Goal: Book appointment/travel/reservation

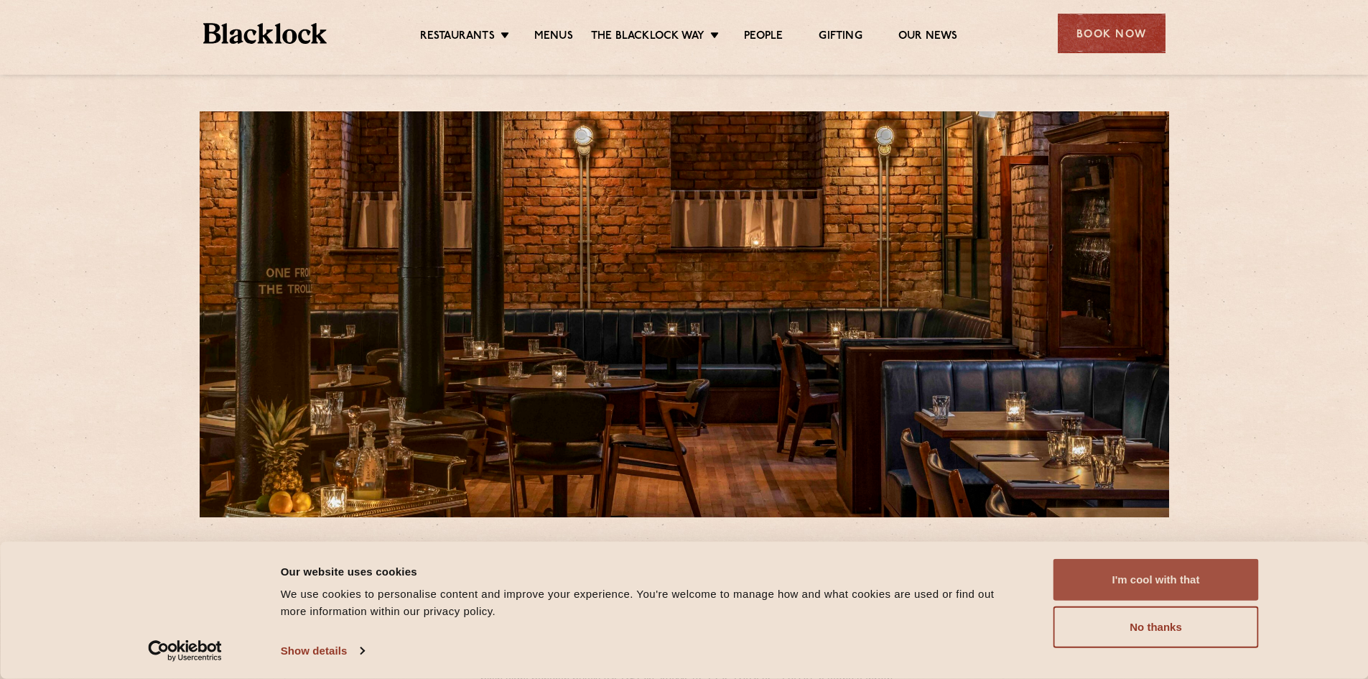
click at [1210, 581] on button "I'm cool with that" at bounding box center [1156, 580] width 205 height 42
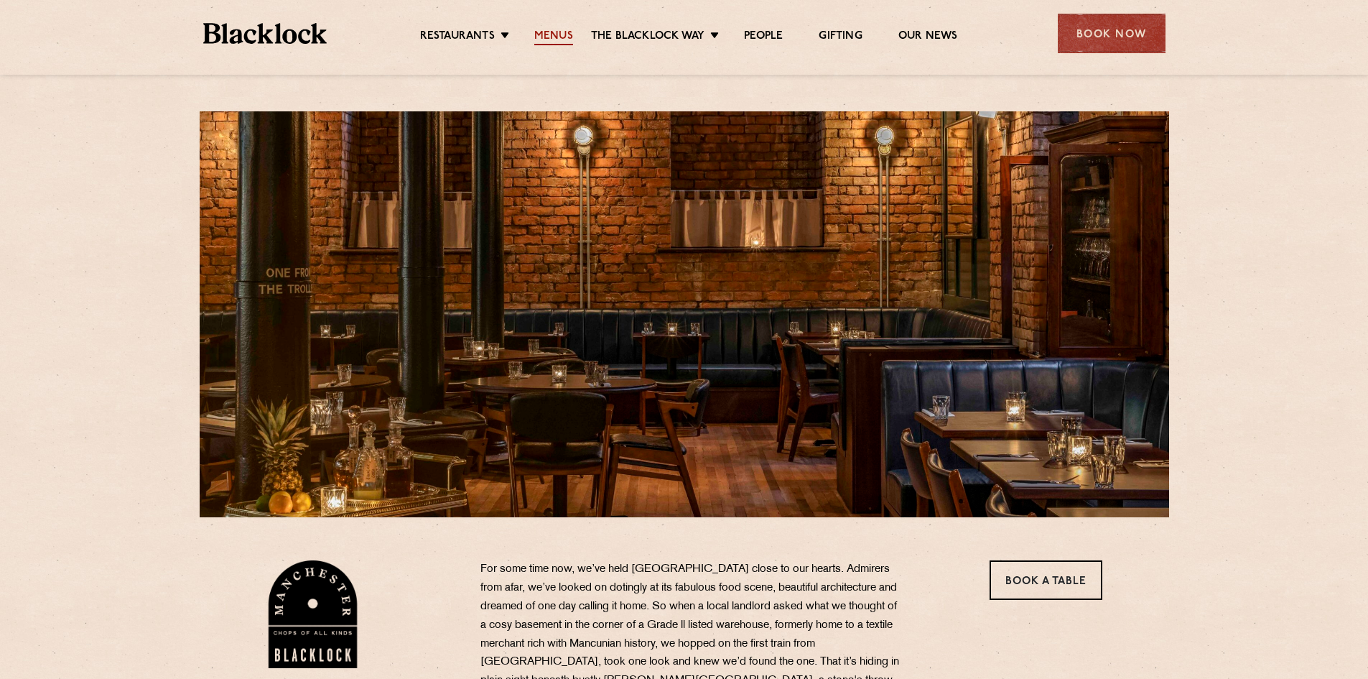
click at [564, 40] on link "Menus" at bounding box center [553, 37] width 39 height 16
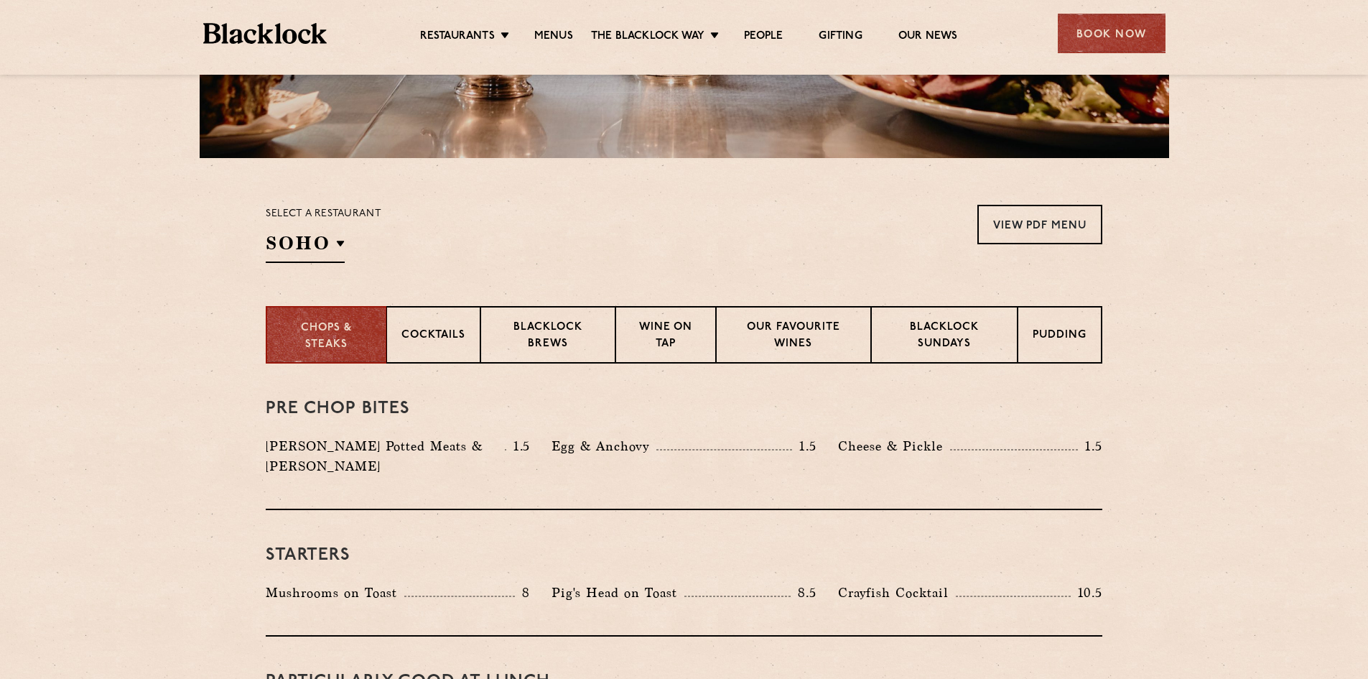
scroll to position [431, 0]
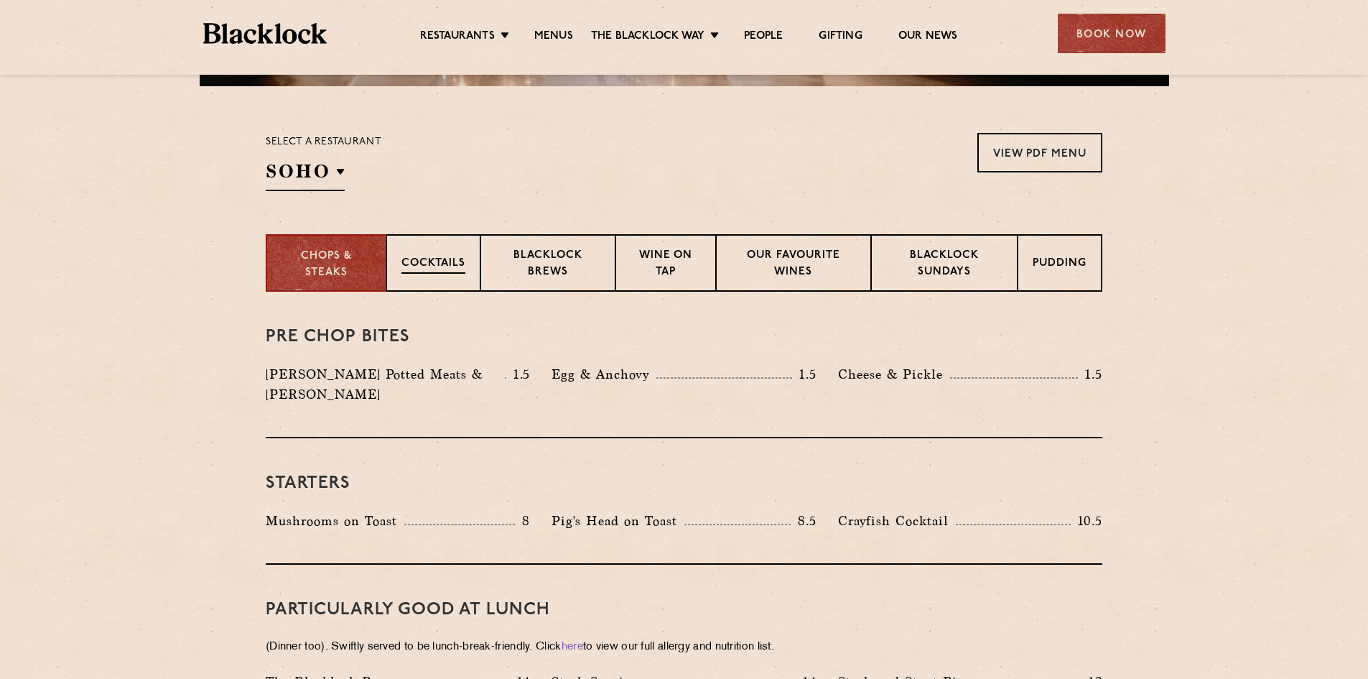
click at [433, 269] on p "Cocktails" at bounding box center [434, 265] width 64 height 18
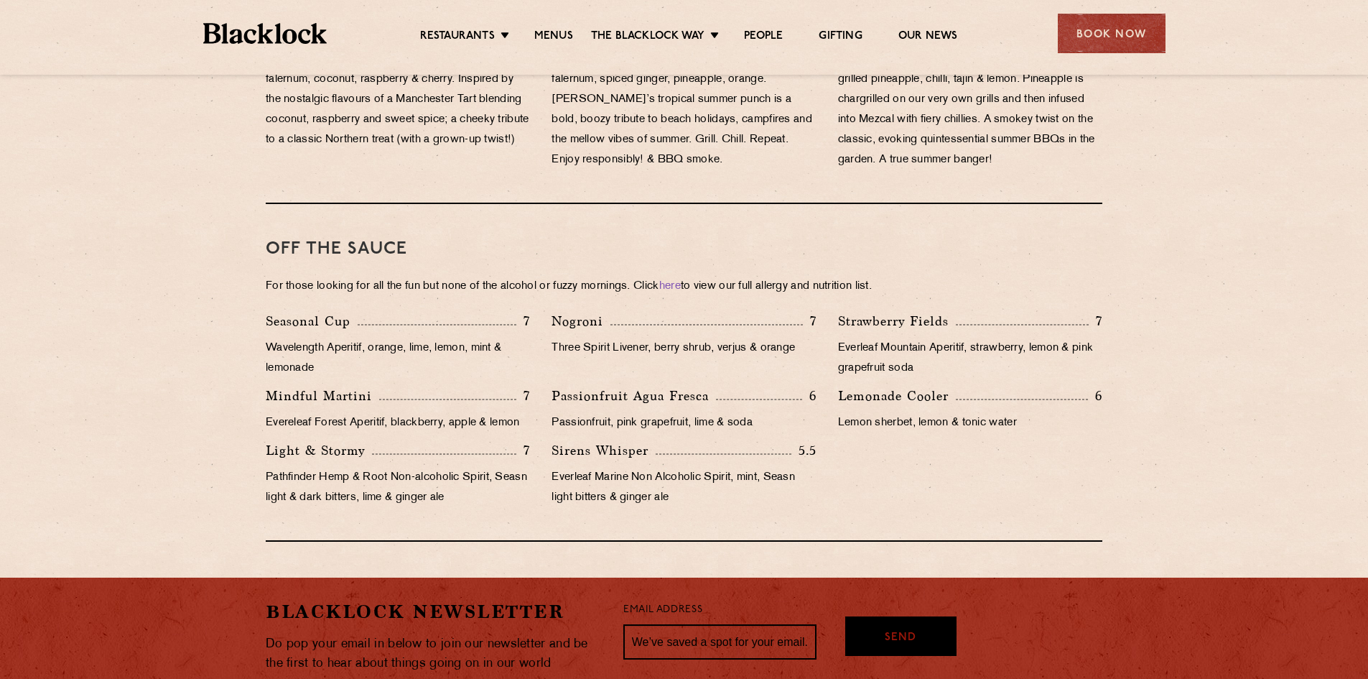
scroll to position [1221, 0]
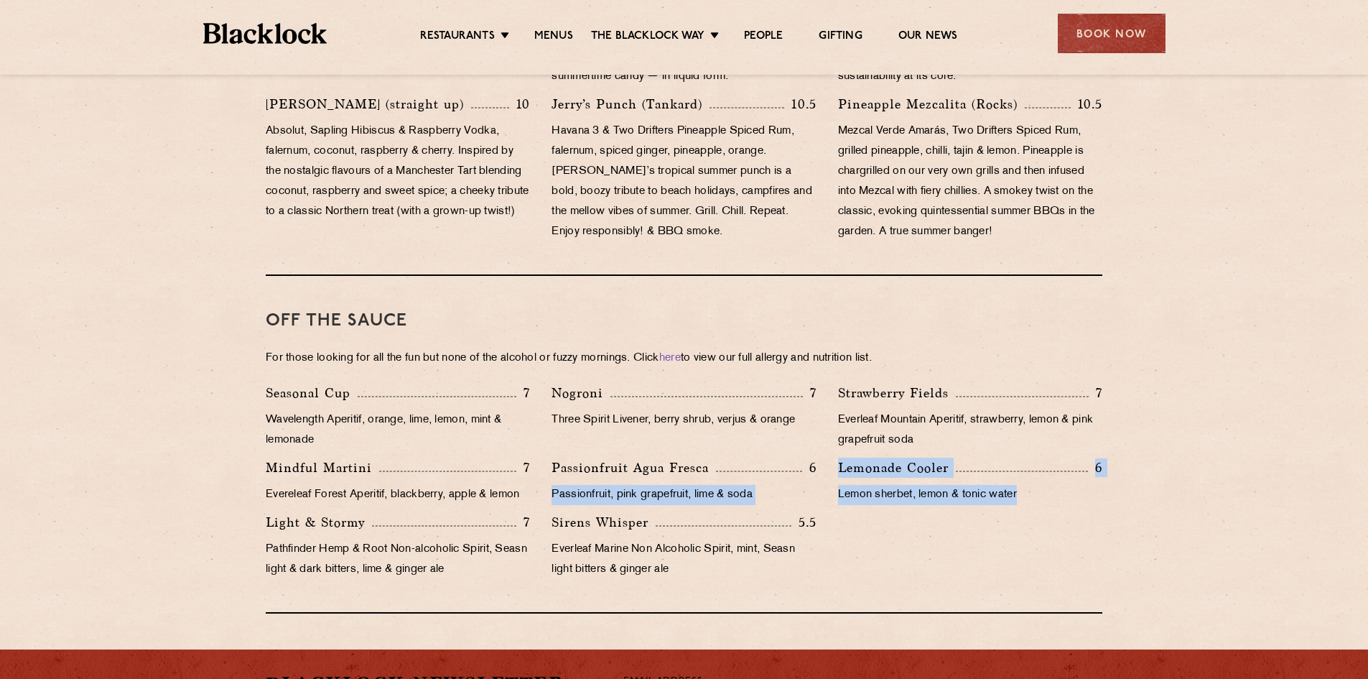
drag, startPoint x: 1052, startPoint y: 488, endPoint x: 823, endPoint y: 453, distance: 231.0
click at [823, 453] on div "Seasonal Cup 7 Wavelength Aperitif, orange, lime, lemon, mint & lemonade Nogron…" at bounding box center [684, 485] width 858 height 204
click at [857, 458] on p "Lemonade Cooler" at bounding box center [897, 468] width 118 height 20
drag, startPoint x: 1029, startPoint y: 470, endPoint x: 841, endPoint y: 444, distance: 190.0
click at [841, 458] on div "Lemonade Cooler 6 Lemon sherbet, lemon & tonic water" at bounding box center [970, 485] width 286 height 55
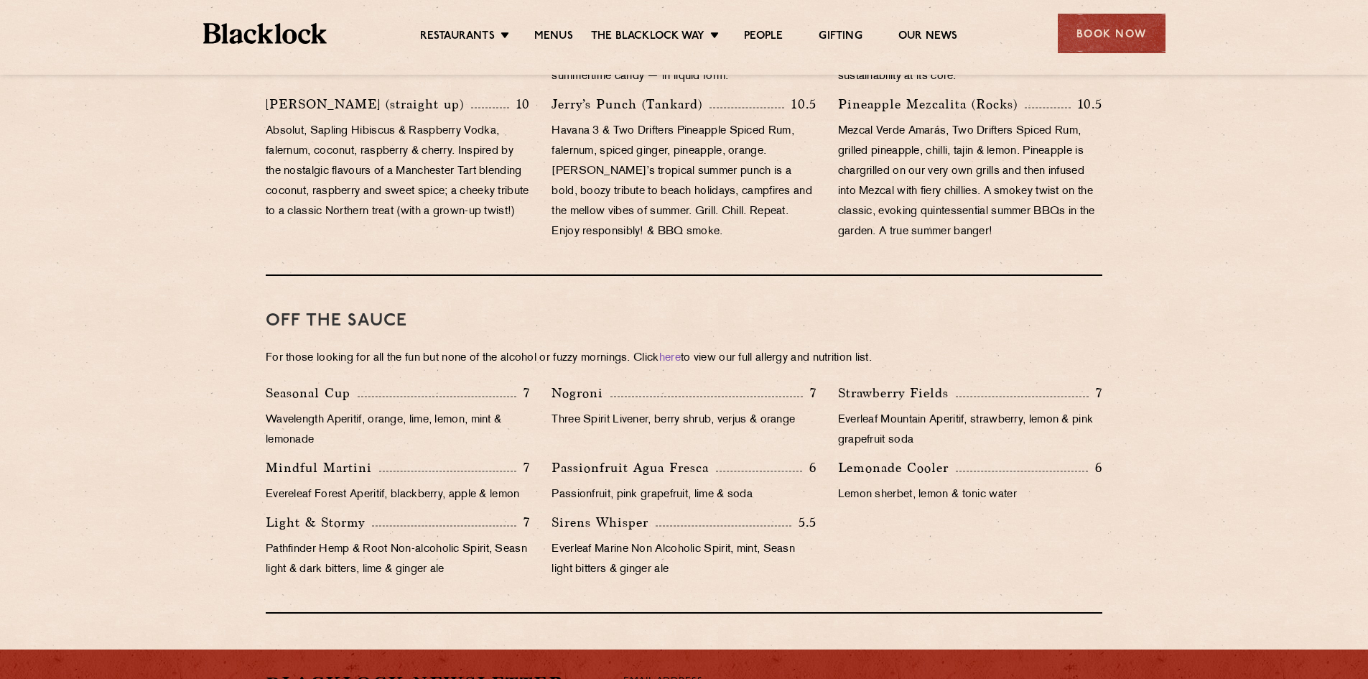
click at [518, 410] on p "Wavelength Aperitif, orange, lime, lemon, mint & lemonade" at bounding box center [398, 430] width 264 height 40
drag, startPoint x: 1026, startPoint y: 473, endPoint x: 839, endPoint y: 446, distance: 188.6
click at [839, 458] on div "Lemonade Cooler 6 Lemon sherbet, lemon & tonic water" at bounding box center [970, 485] width 286 height 55
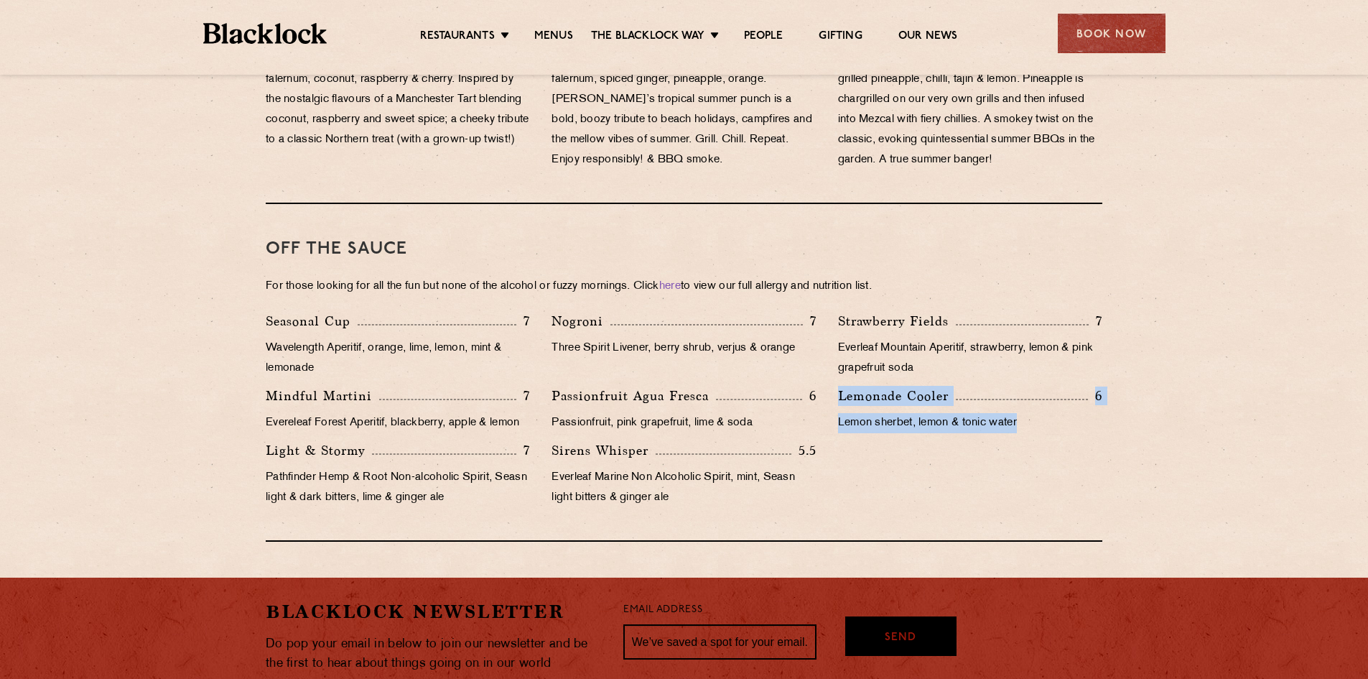
click at [942, 426] on div "Seasonal Cup 7 Wavelength Aperitif, orange, lime, lemon, mint & lemonade Nogron…" at bounding box center [684, 413] width 858 height 204
drag, startPoint x: 1041, startPoint y: 405, endPoint x: 730, endPoint y: 395, distance: 311.2
click at [730, 395] on div "Seasonal Cup 7 Wavelength Aperitif, orange, lime, lemon, mint & lemonade Nogron…" at bounding box center [684, 413] width 858 height 204
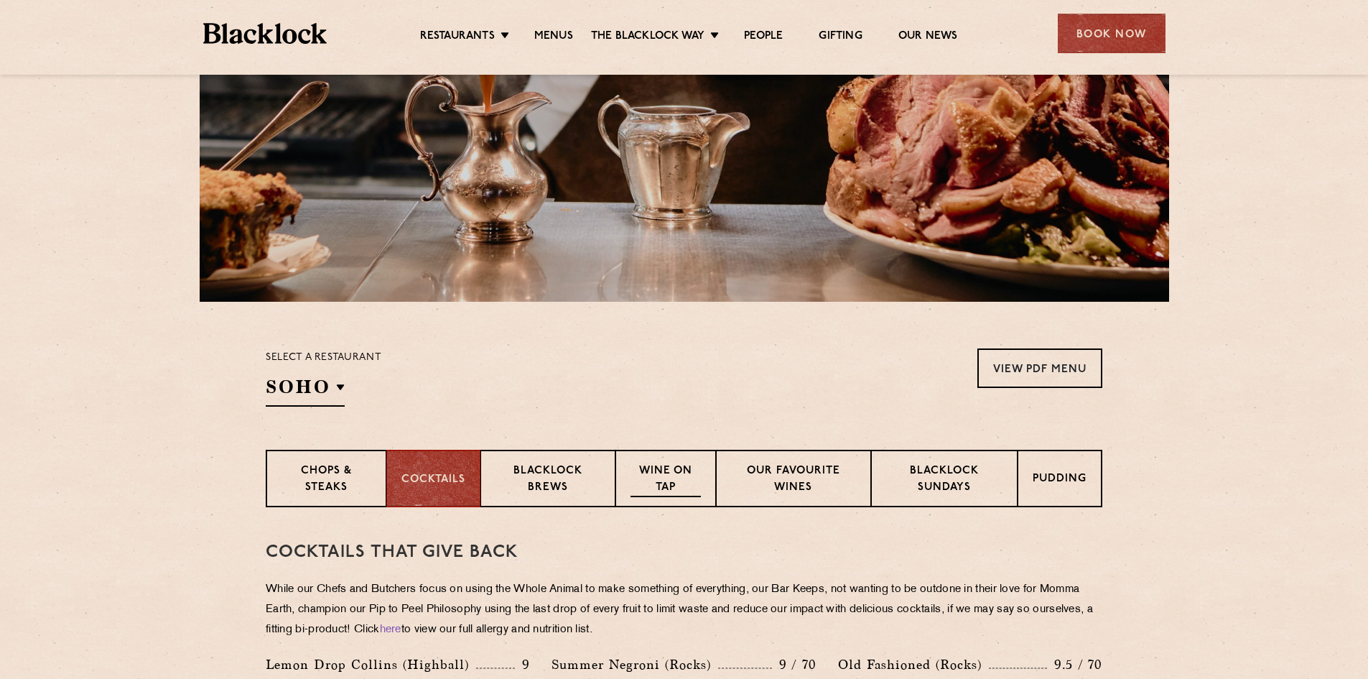
click at [640, 475] on p "Wine on Tap" at bounding box center [666, 480] width 70 height 34
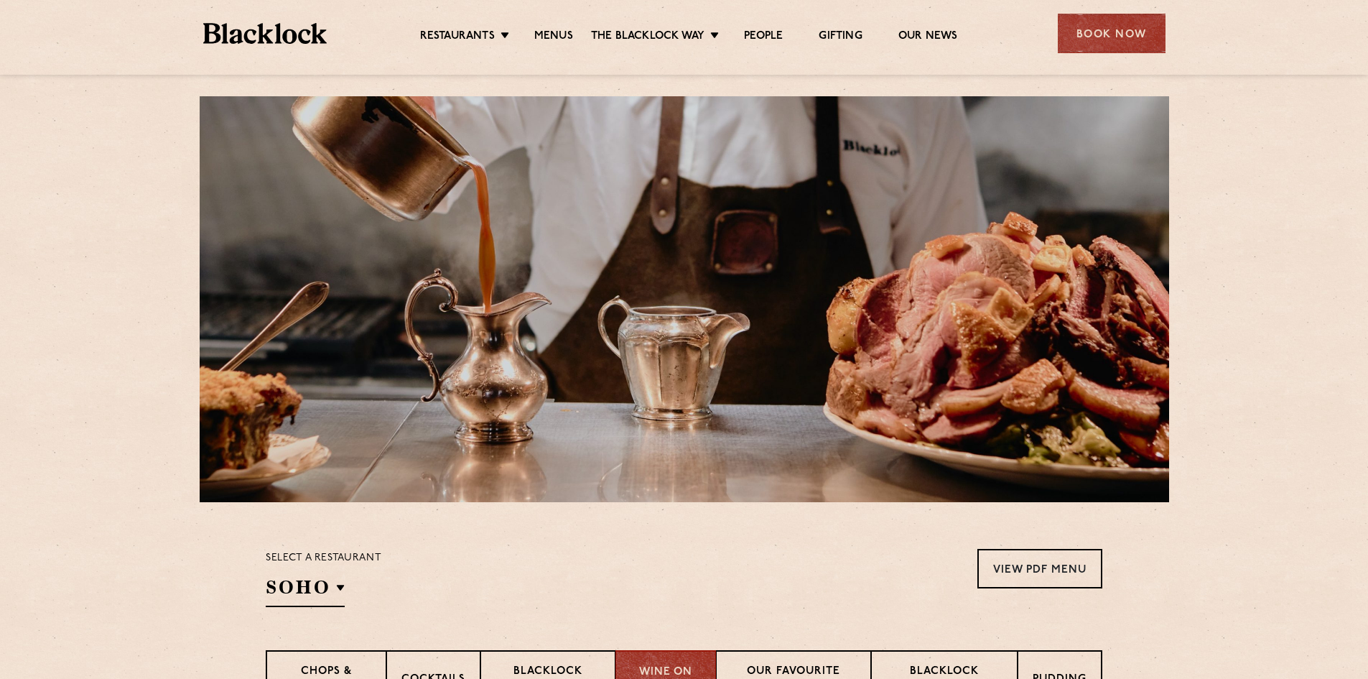
scroll to position [0, 0]
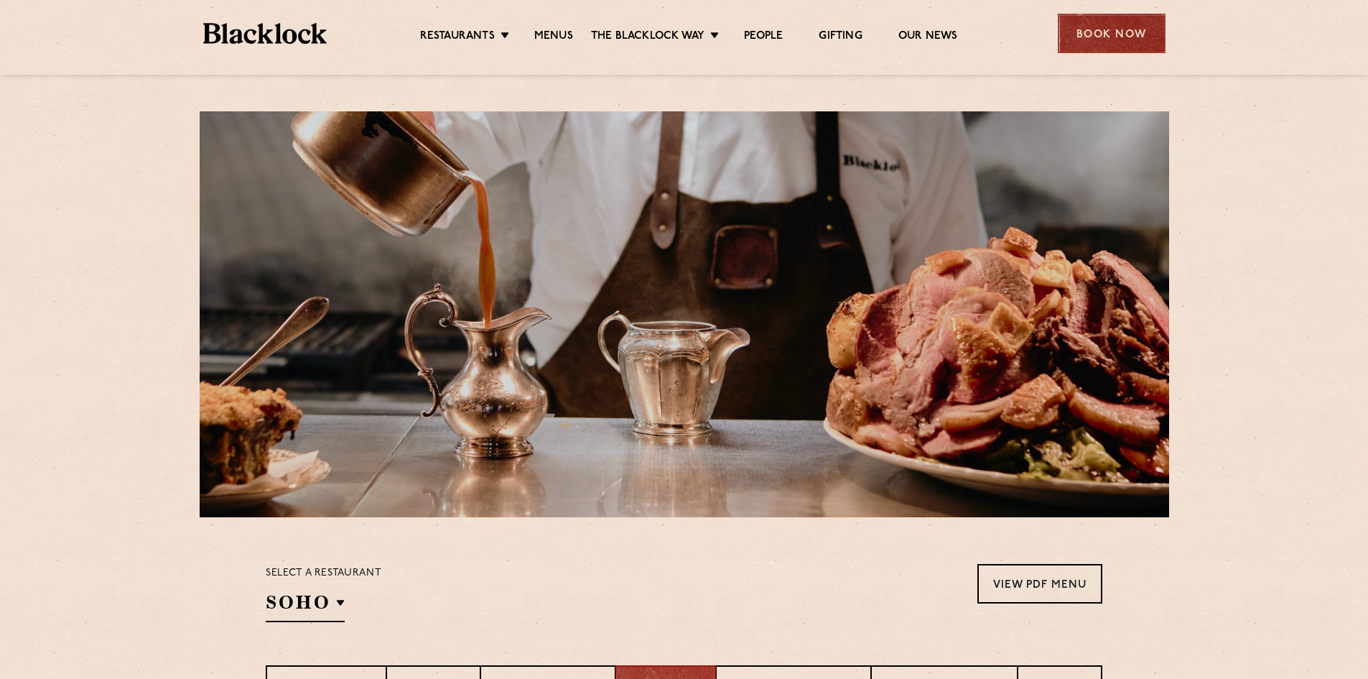
click at [1091, 37] on div "Book Now" at bounding box center [1112, 34] width 108 height 40
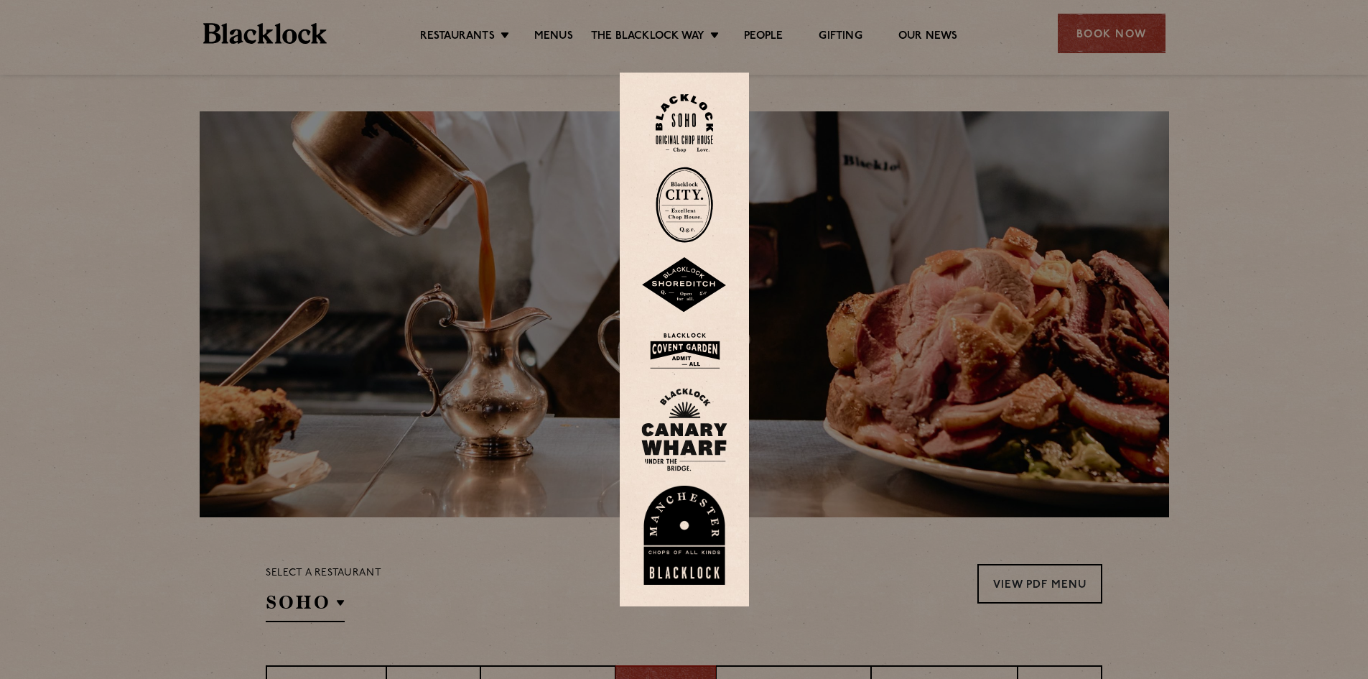
click at [1159, 40] on div at bounding box center [684, 339] width 1368 height 679
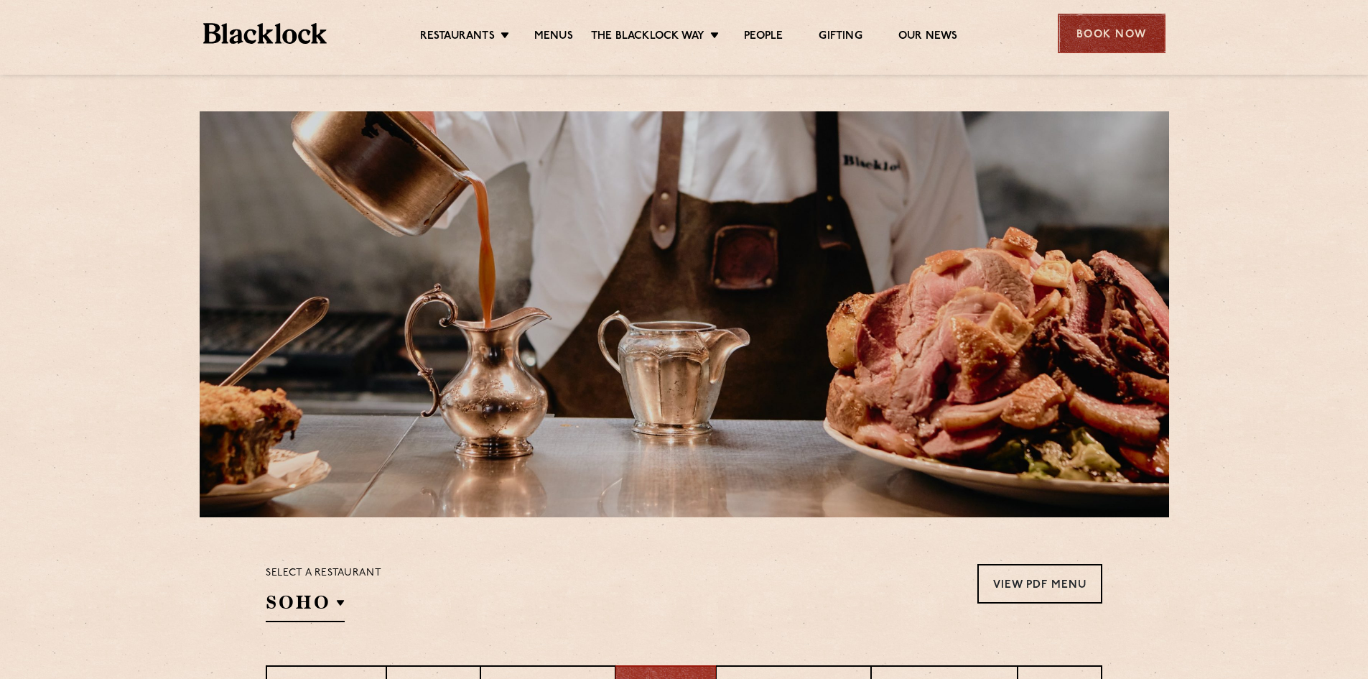
click at [1164, 18] on div "Book Now" at bounding box center [1112, 34] width 108 height 40
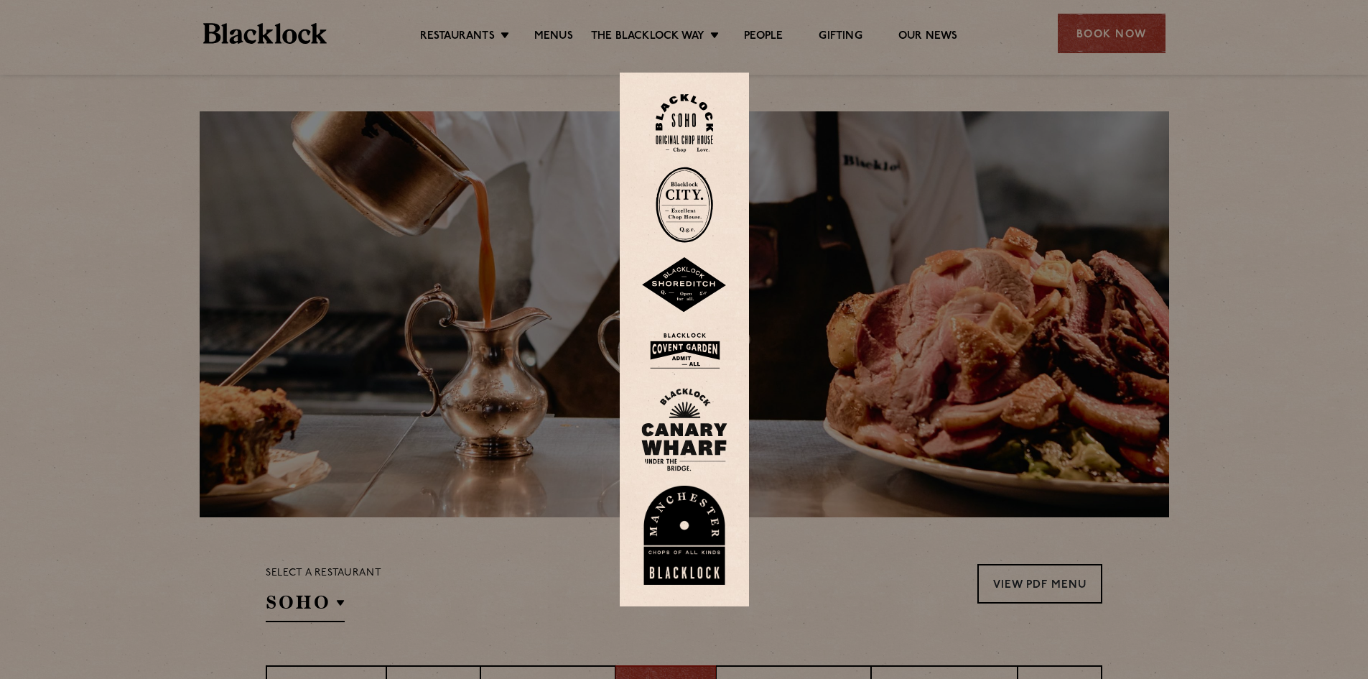
click at [713, 521] on img at bounding box center [684, 535] width 86 height 99
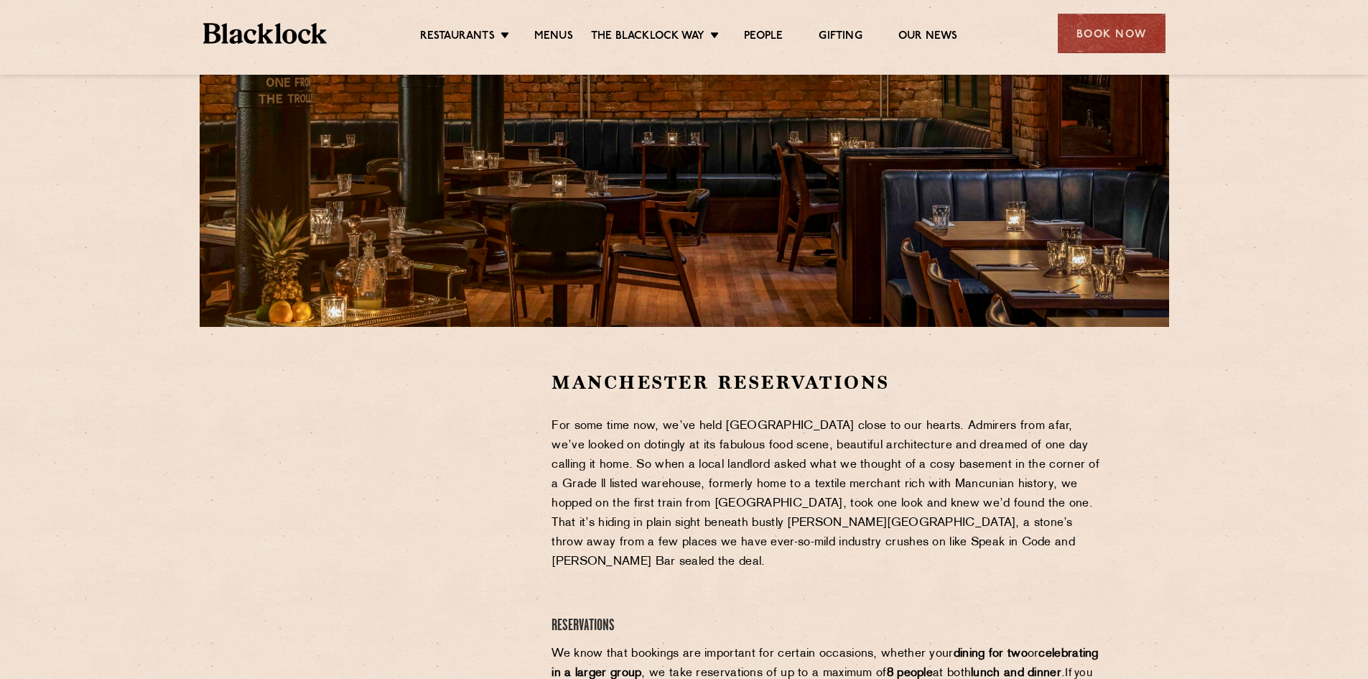
scroll to position [215, 0]
